Goal: Task Accomplishment & Management: Manage account settings

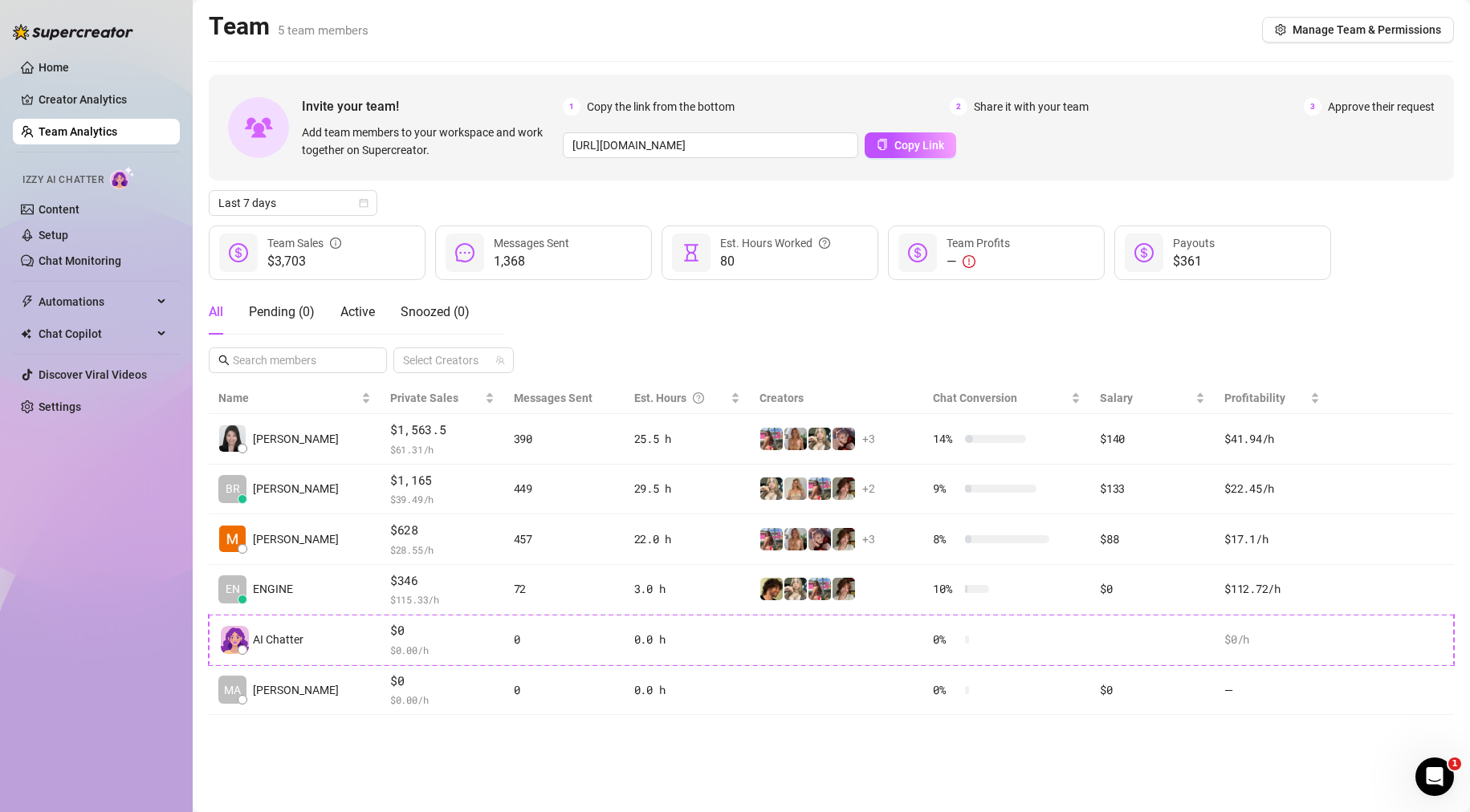
click at [842, 35] on div "Team 5 team members Manage Team & Permissions" at bounding box center [831, 29] width 1245 height 37
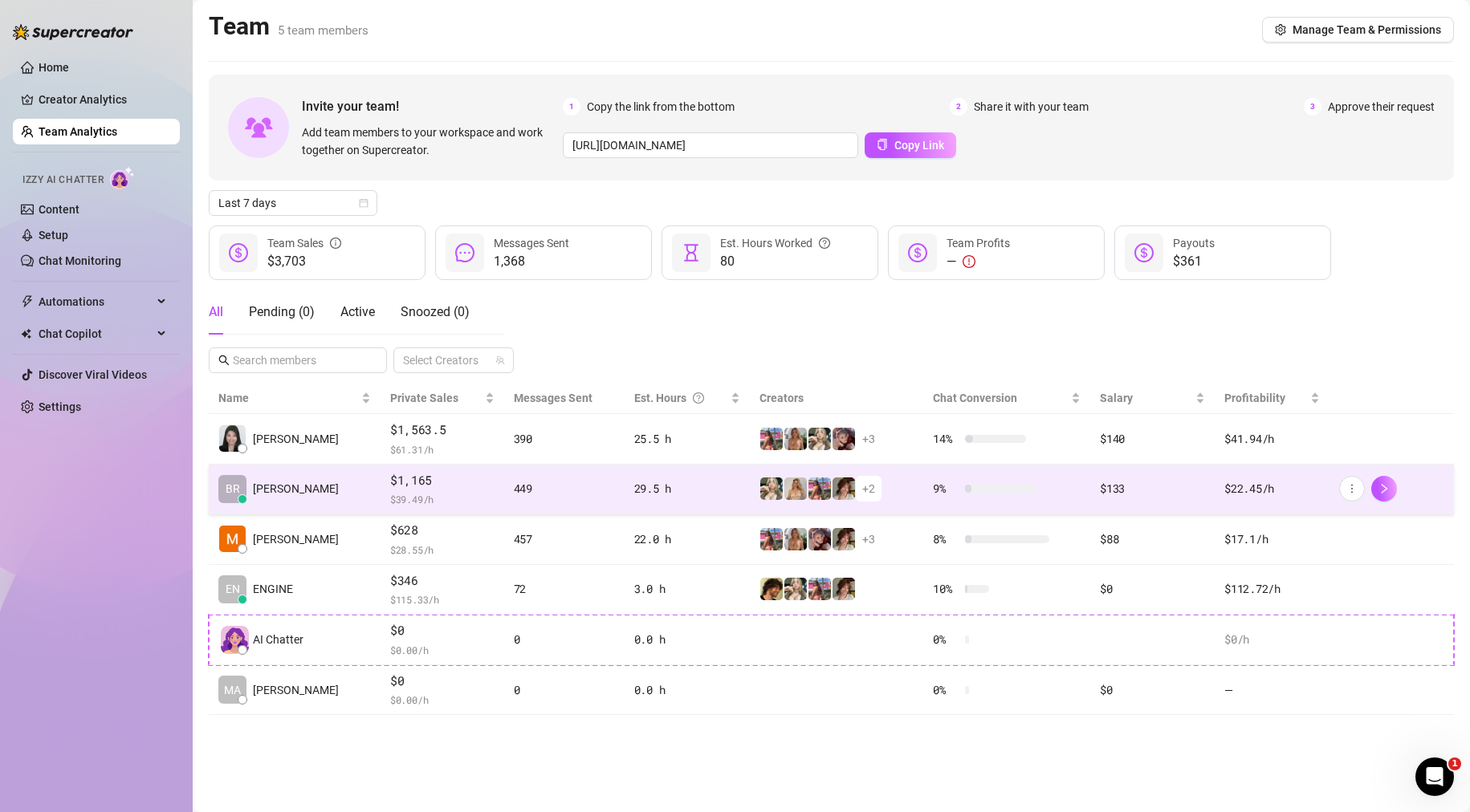
click at [380, 492] on td "$1,165 $ 39.49 /h" at bounding box center [442, 489] width 124 height 50
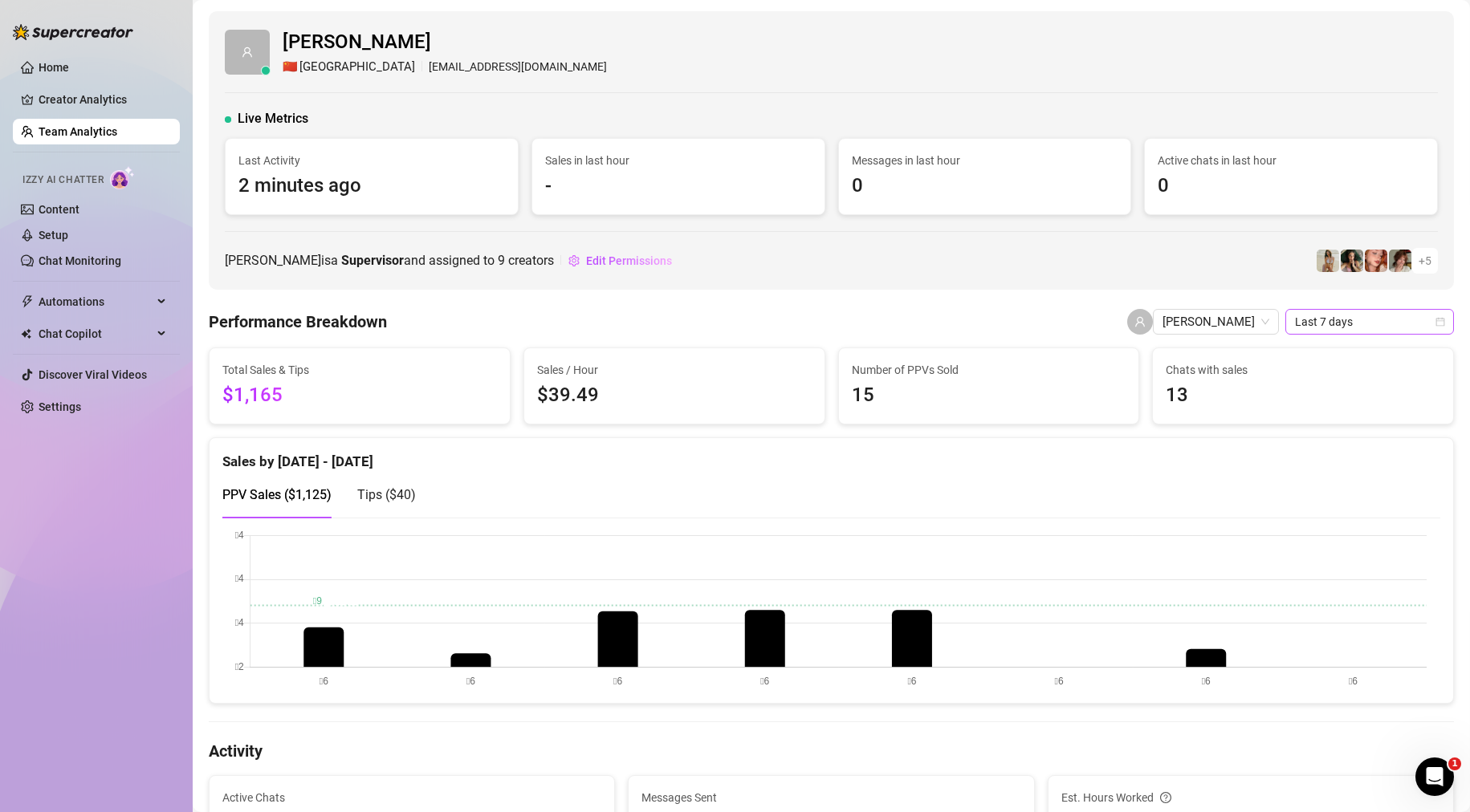
click at [1318, 321] on span "Last 7 days" at bounding box center [1370, 322] width 149 height 24
click at [1312, 402] on div "Last 30 days" at bounding box center [1355, 405] width 143 height 17
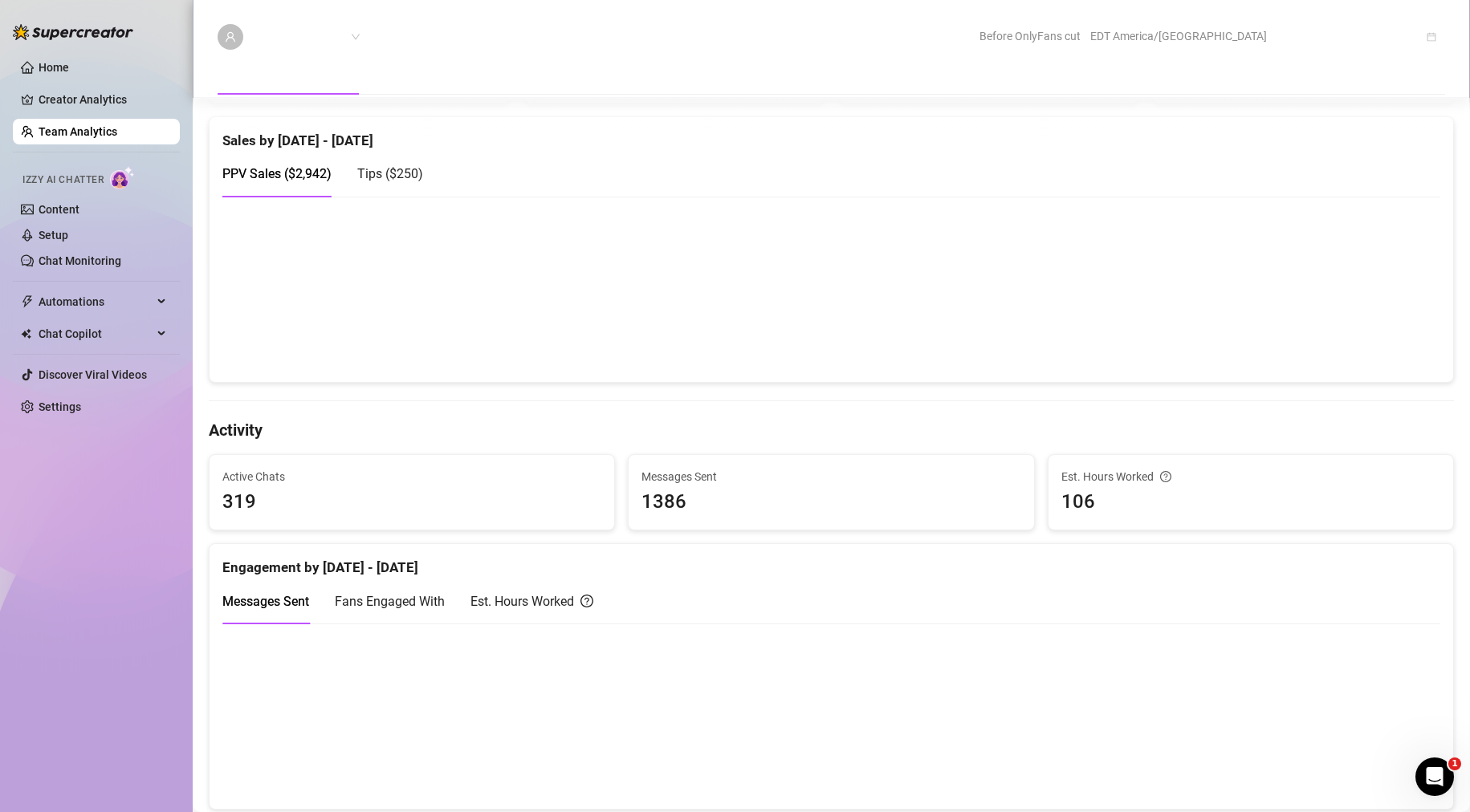
scroll to position [160, 0]
